Goal: Information Seeking & Learning: Learn about a topic

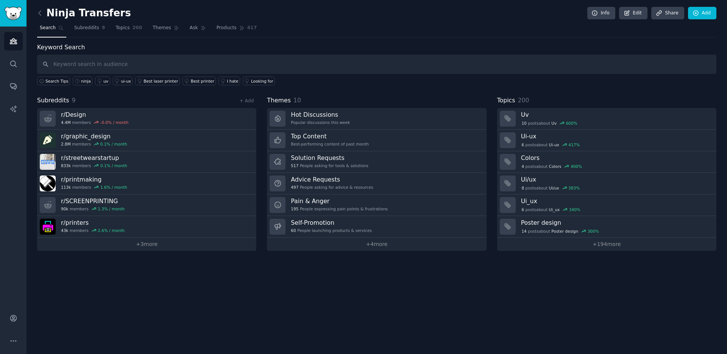
click at [317, 29] on nav "Search Subreddits 9 Topics 200 Themes Ask Products 417" at bounding box center [377, 30] width 680 height 16
click at [239, 25] on link "Products 417" at bounding box center [236, 30] width 45 height 16
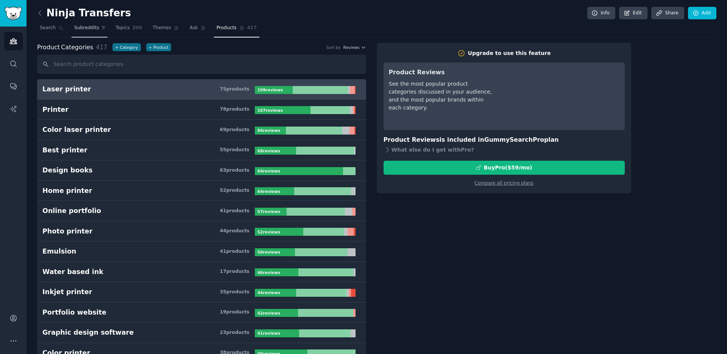
click at [76, 28] on span "Subreddits" at bounding box center [86, 28] width 25 height 7
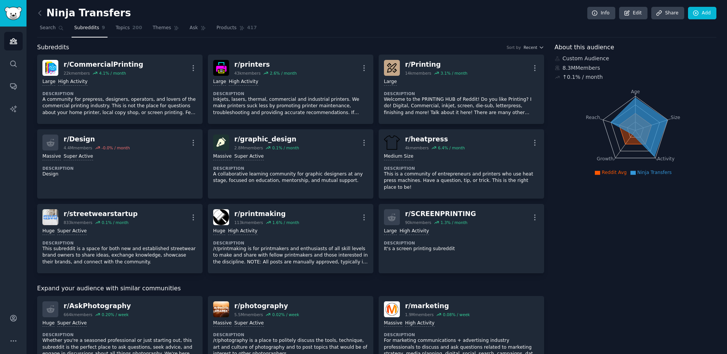
click at [634, 105] on icon at bounding box center [639, 127] width 56 height 59
click at [56, 29] on link "Search" at bounding box center [51, 30] width 29 height 16
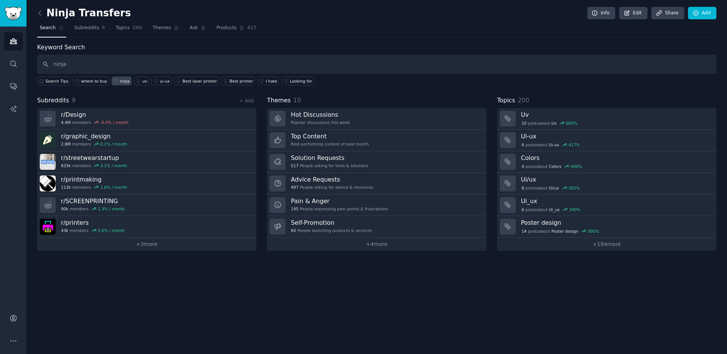
type input "ninja"
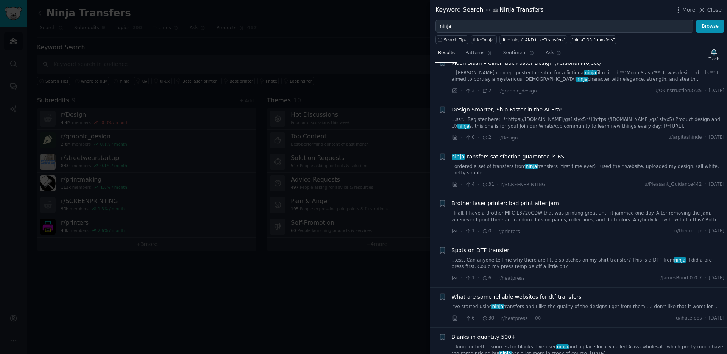
scroll to position [584, 0]
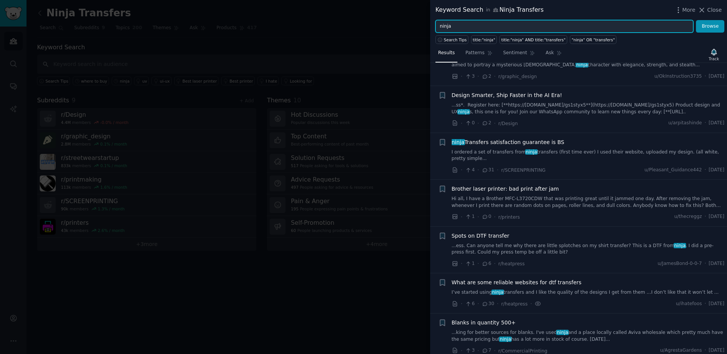
click at [484, 24] on input "ninja" at bounding box center [565, 26] width 258 height 13
drag, startPoint x: 507, startPoint y: 25, endPoint x: 447, endPoint y: 19, distance: 59.4
click at [447, 19] on div "Keyword Search in Ninja Transfers More Close ninja Browse Search Tips title:"ni…" at bounding box center [578, 177] width 297 height 354
click at [696, 20] on button "Browse" at bounding box center [710, 26] width 28 height 13
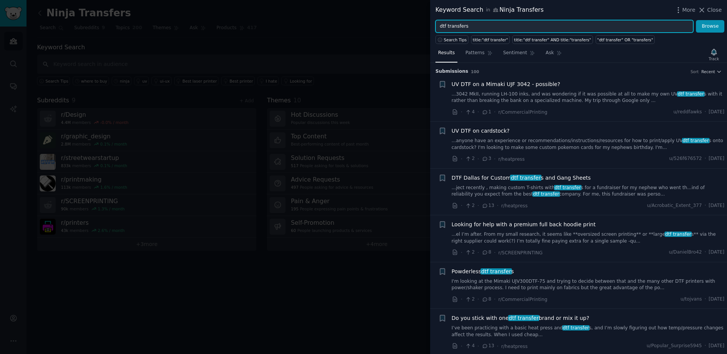
click at [696, 20] on button "Browse" at bounding box center [710, 26] width 28 height 13
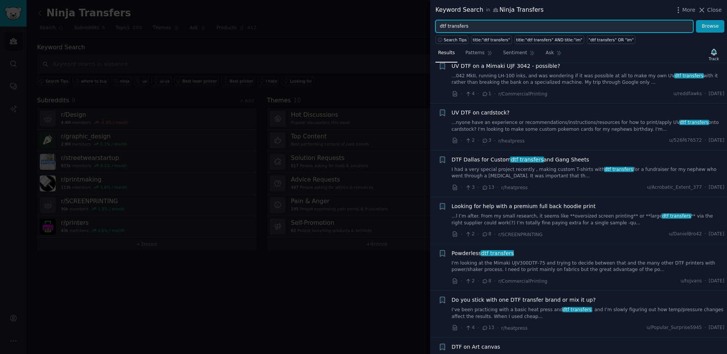
scroll to position [58, 0]
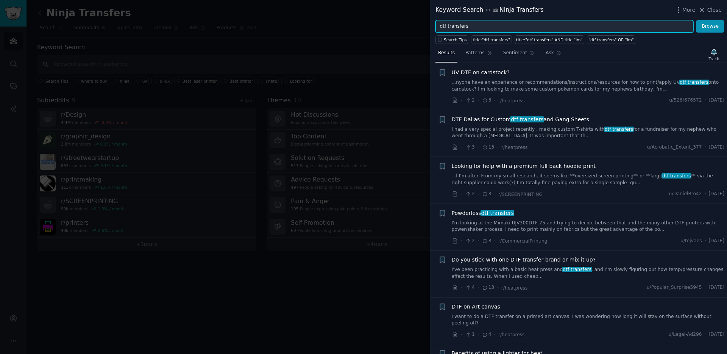
drag, startPoint x: 471, startPoint y: 27, endPoint x: 441, endPoint y: 28, distance: 29.2
click at [441, 28] on input "dtf transfers" at bounding box center [565, 26] width 258 height 13
type input "d"
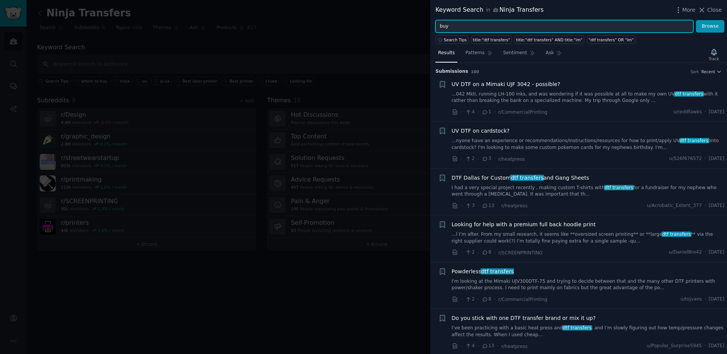
type input "buy"
click at [696, 20] on button "Browse" at bounding box center [710, 26] width 28 height 13
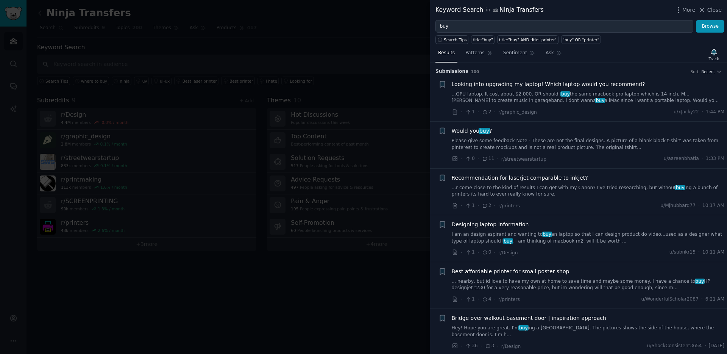
click at [386, 39] on div at bounding box center [363, 177] width 727 height 354
